Goal: Task Accomplishment & Management: Complete application form

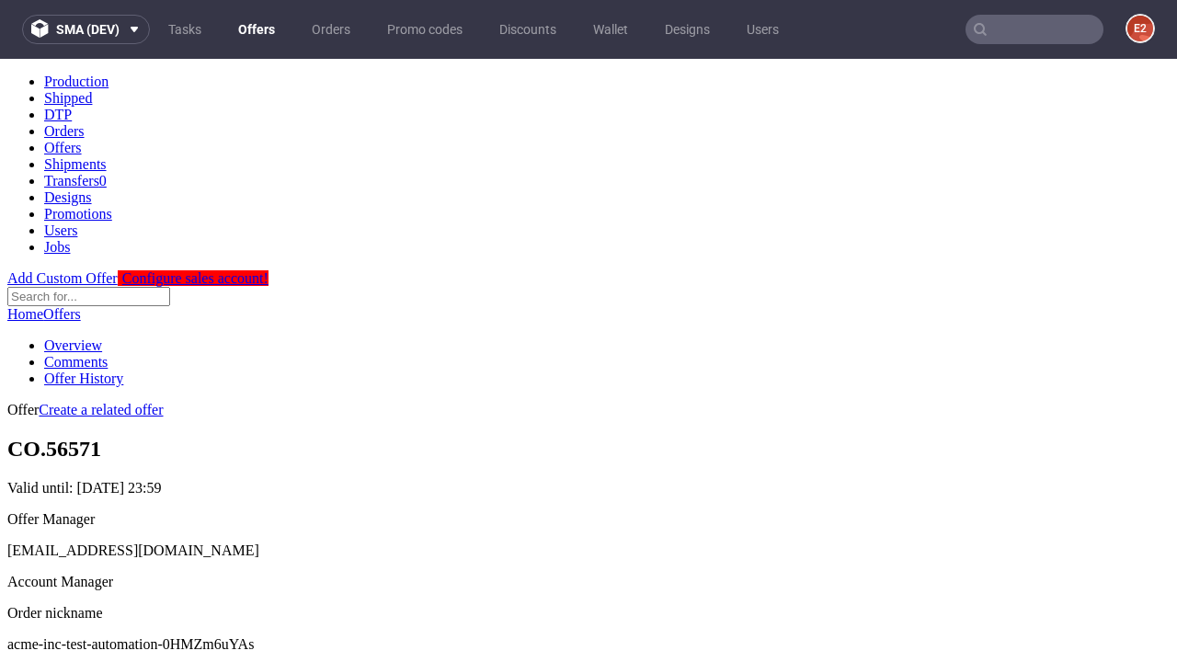
scroll to position [182, 0]
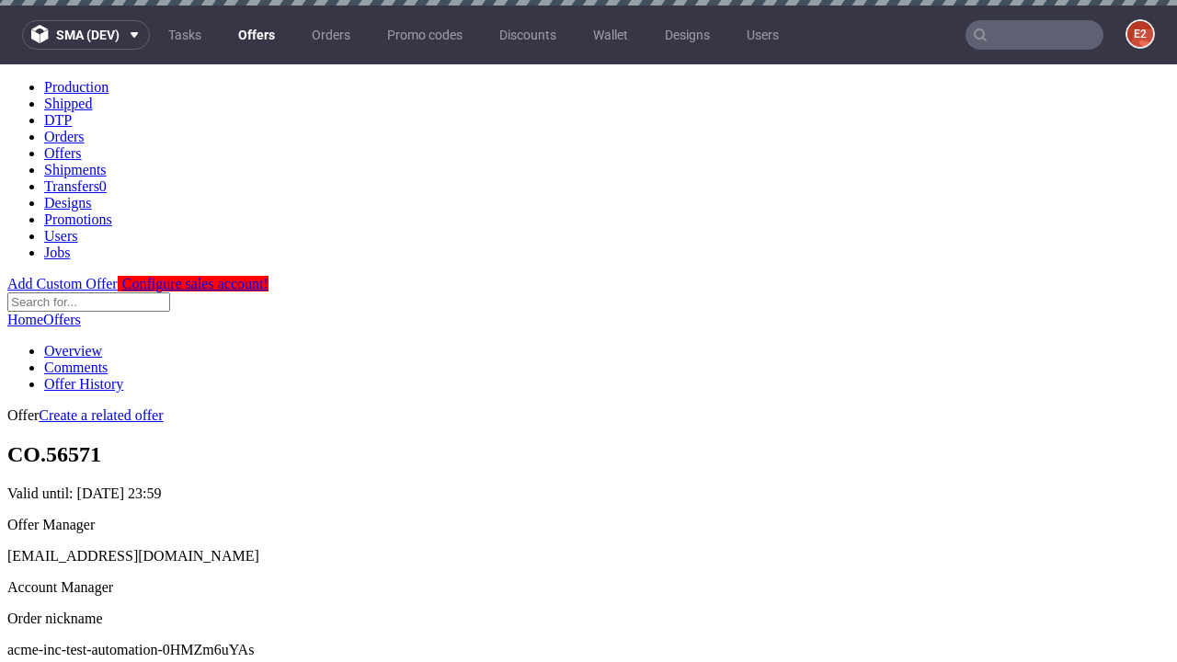
scroll to position [6, 0]
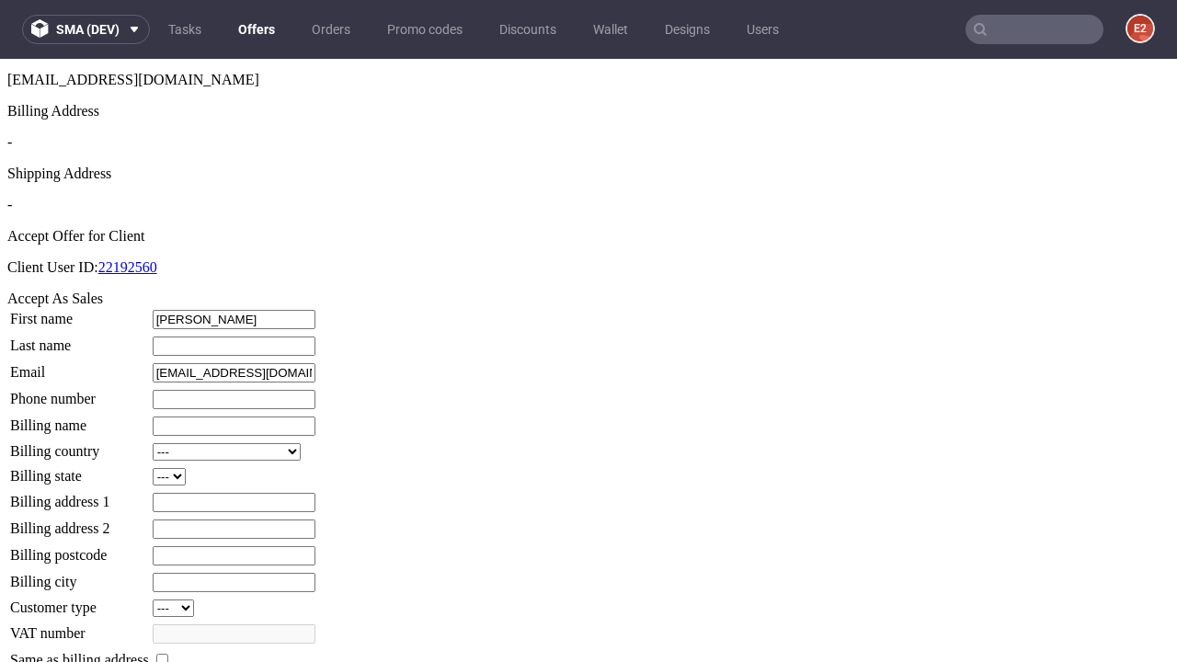
type input "Bennett"
type input "Reichert-Von"
type input "1509813888"
type input "Chesley_Toy"
select select "13"
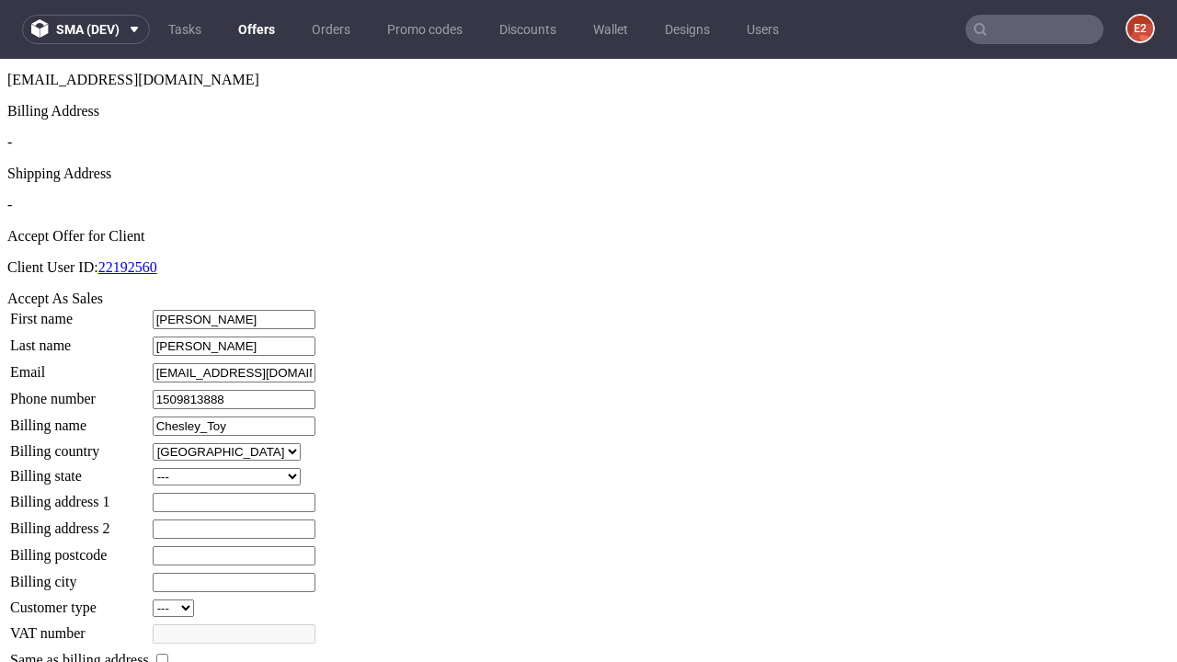
select select "132"
type input "Chesley_Toy"
type input "60 Edd Grange"
